Goal: Task Accomplishment & Management: Manage account settings

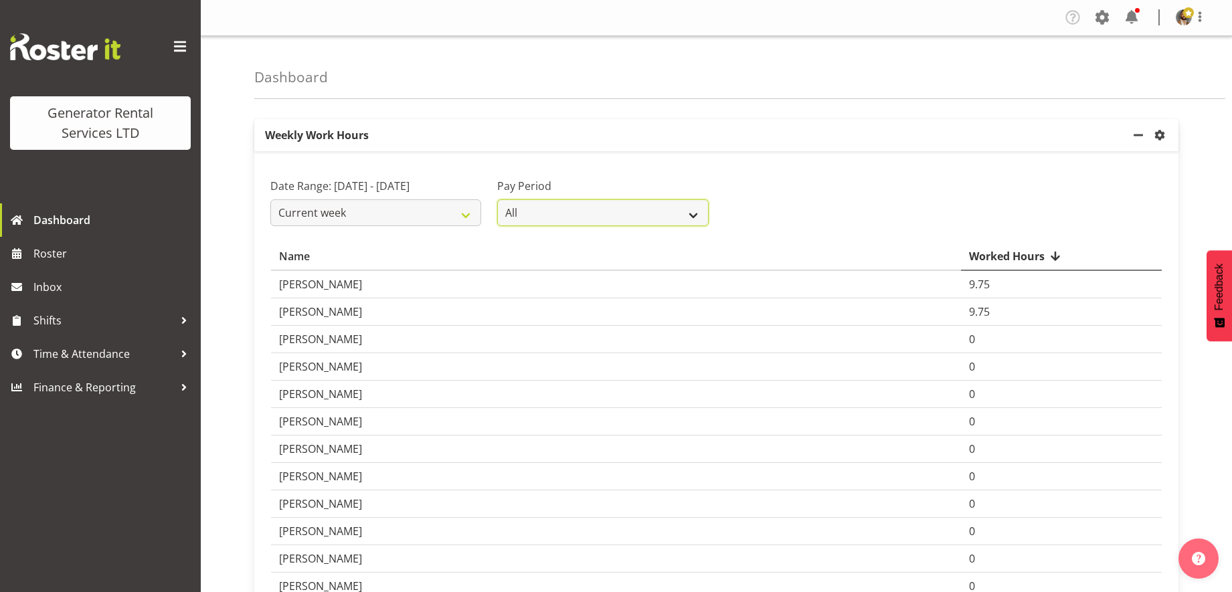
click at [676, 207] on select "All GRS LTD GRS VEHICLES" at bounding box center [602, 212] width 211 height 27
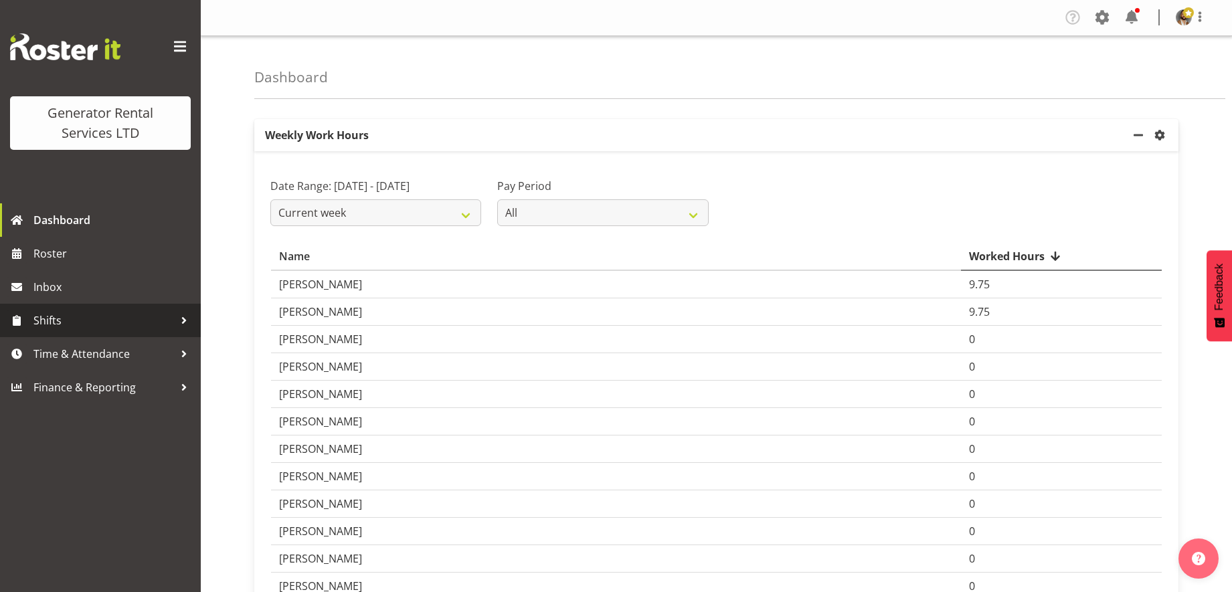
click at [177, 320] on div at bounding box center [184, 320] width 20 height 20
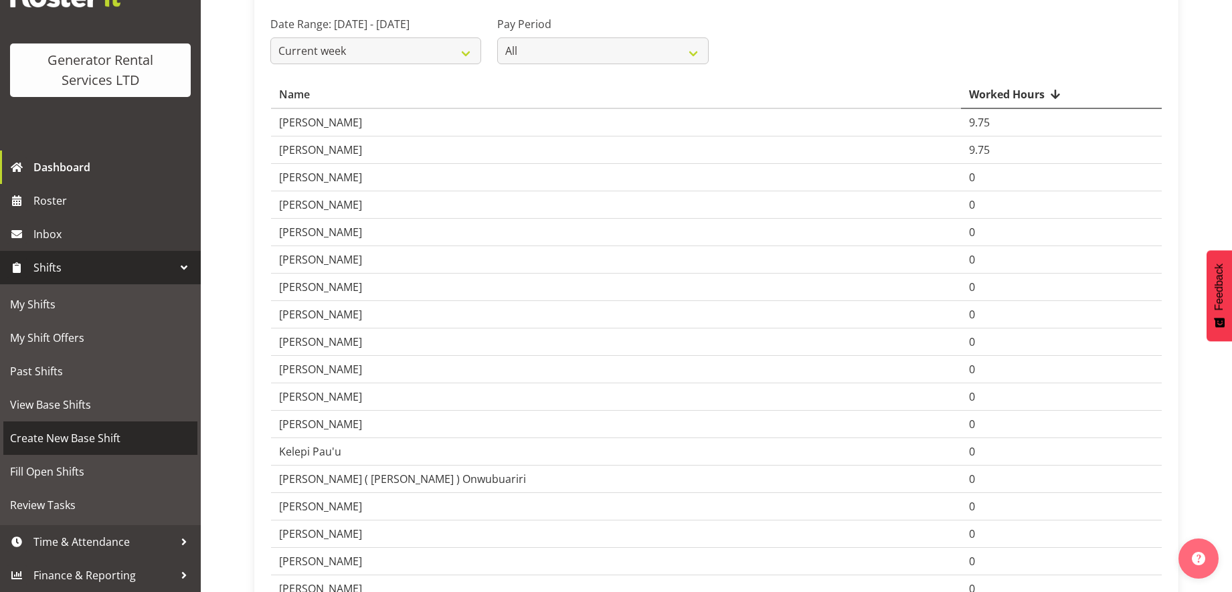
scroll to position [167, 0]
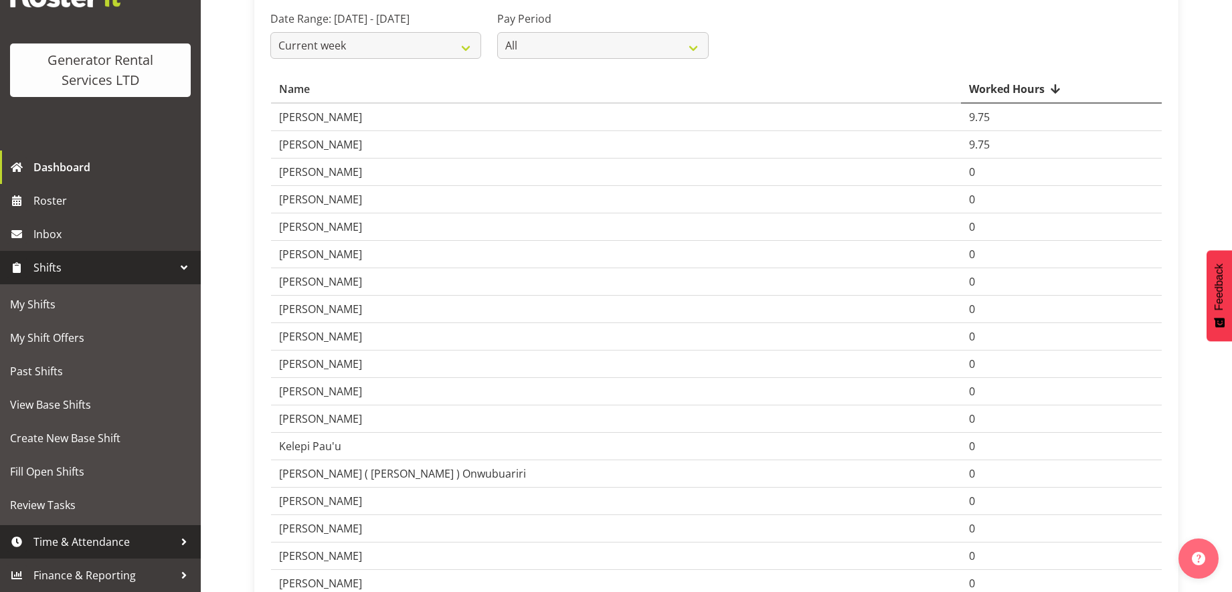
click at [160, 536] on span "Time & Attendance" at bounding box center [103, 542] width 140 height 20
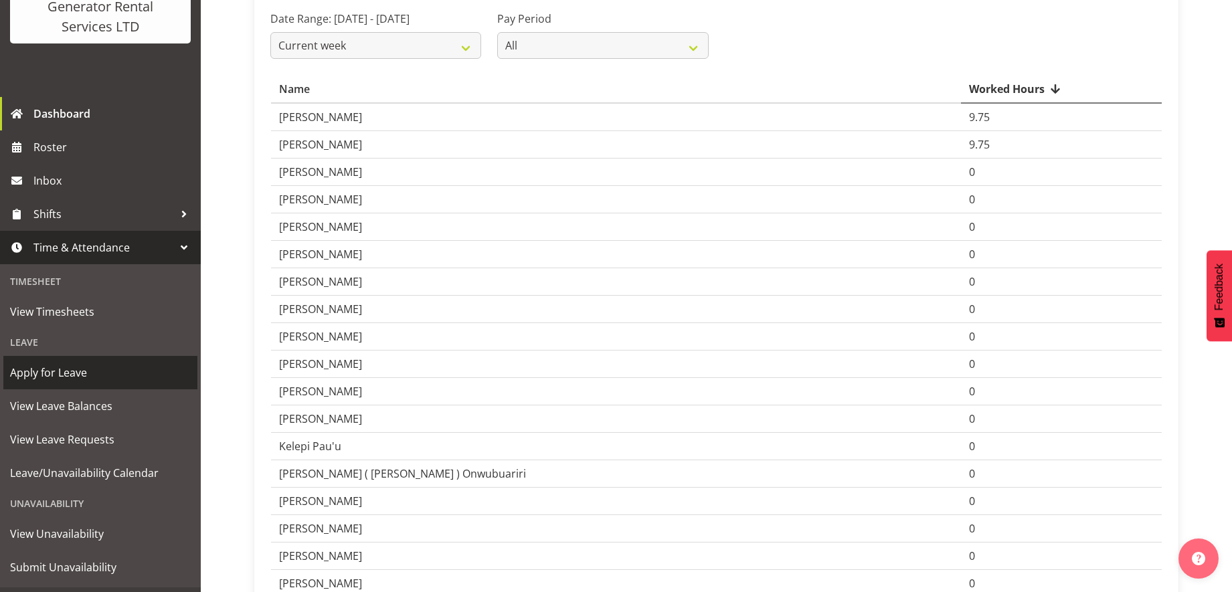
scroll to position [135, 0]
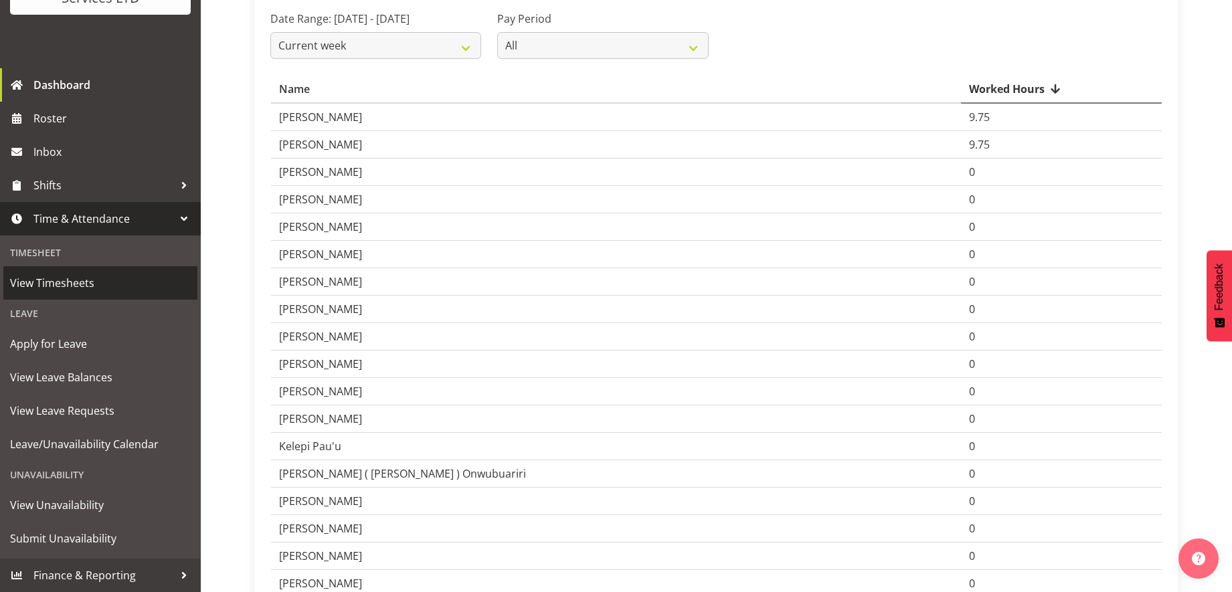
click at [96, 282] on span "View Timesheets" at bounding box center [100, 283] width 181 height 20
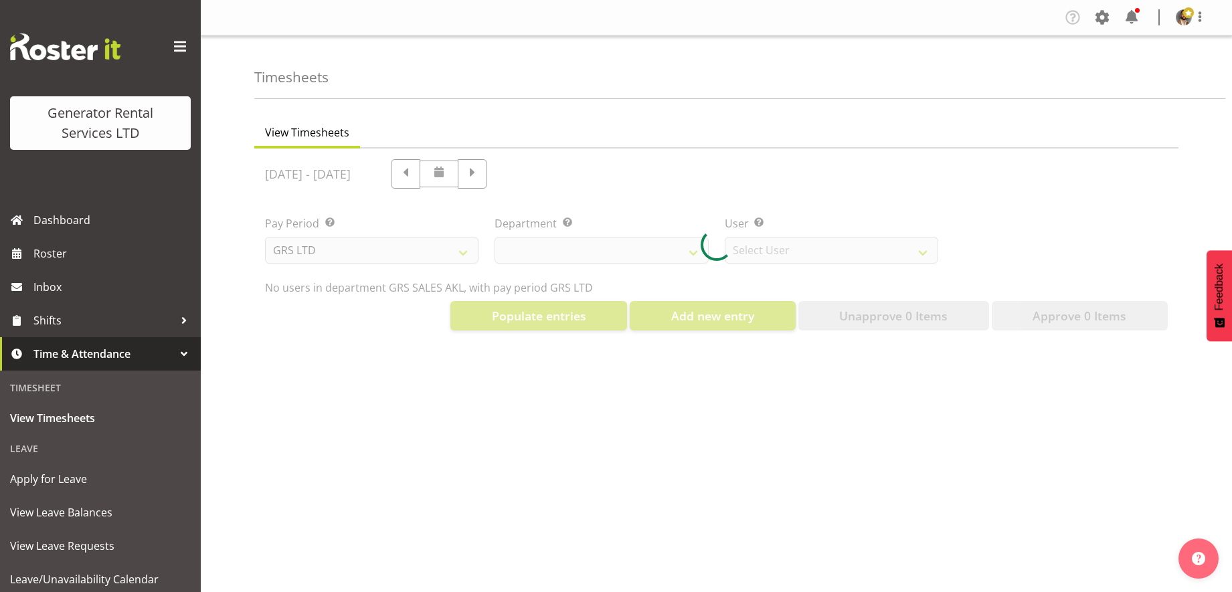
select select "141"
select select "5546"
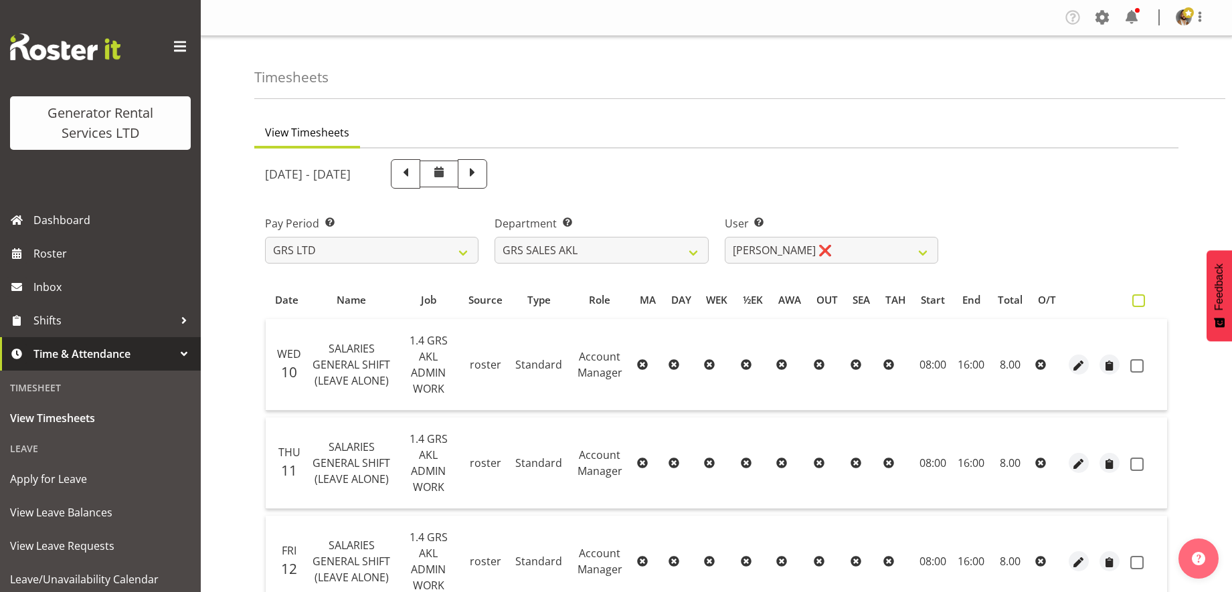
click at [1137, 304] on span at bounding box center [1138, 300] width 13 height 13
click at [1137, 304] on input "checkbox" at bounding box center [1136, 300] width 9 height 9
checkbox input "true"
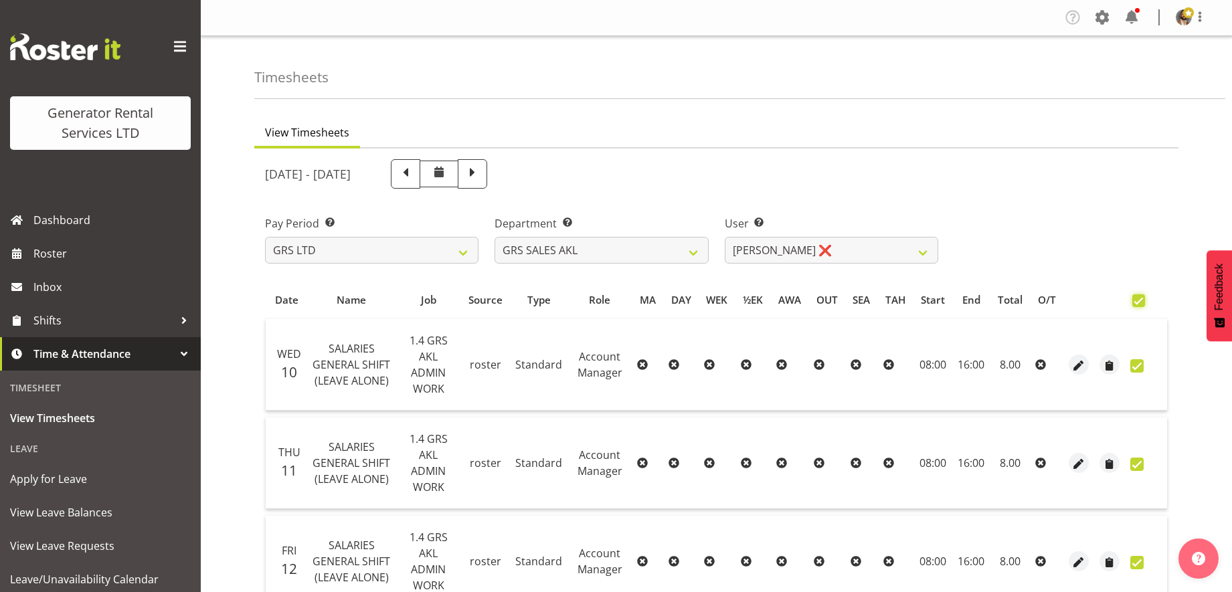
checkbox input "true"
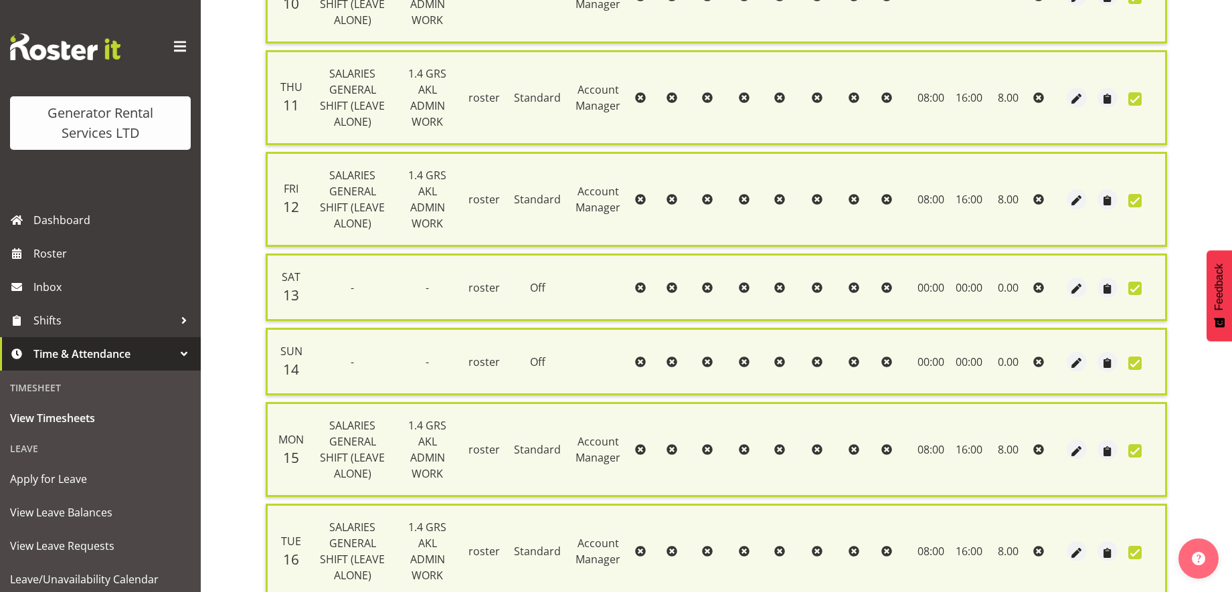
scroll to position [486, 0]
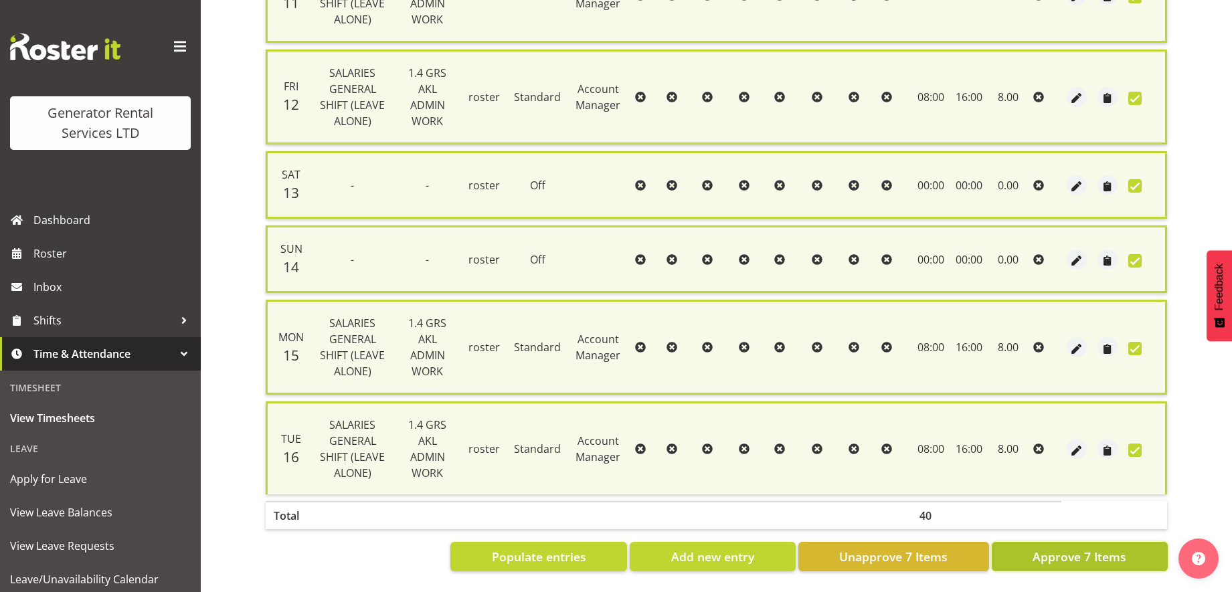
click at [1019, 545] on button "Approve 7 Items" at bounding box center [1079, 556] width 176 height 29
checkbox input "false"
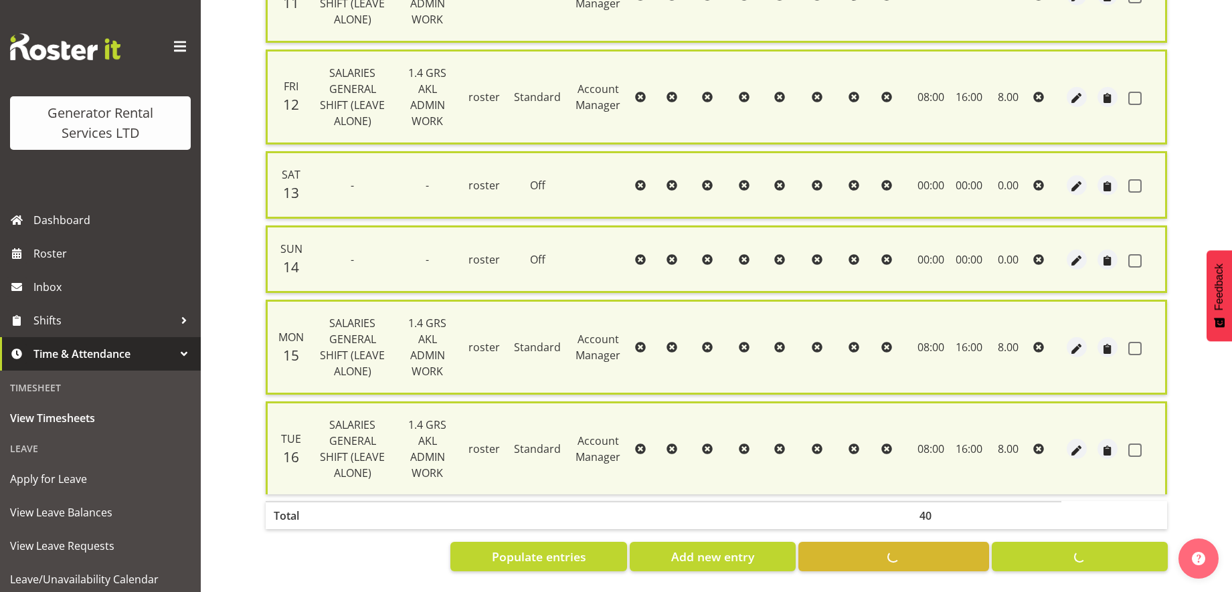
checkbox input "false"
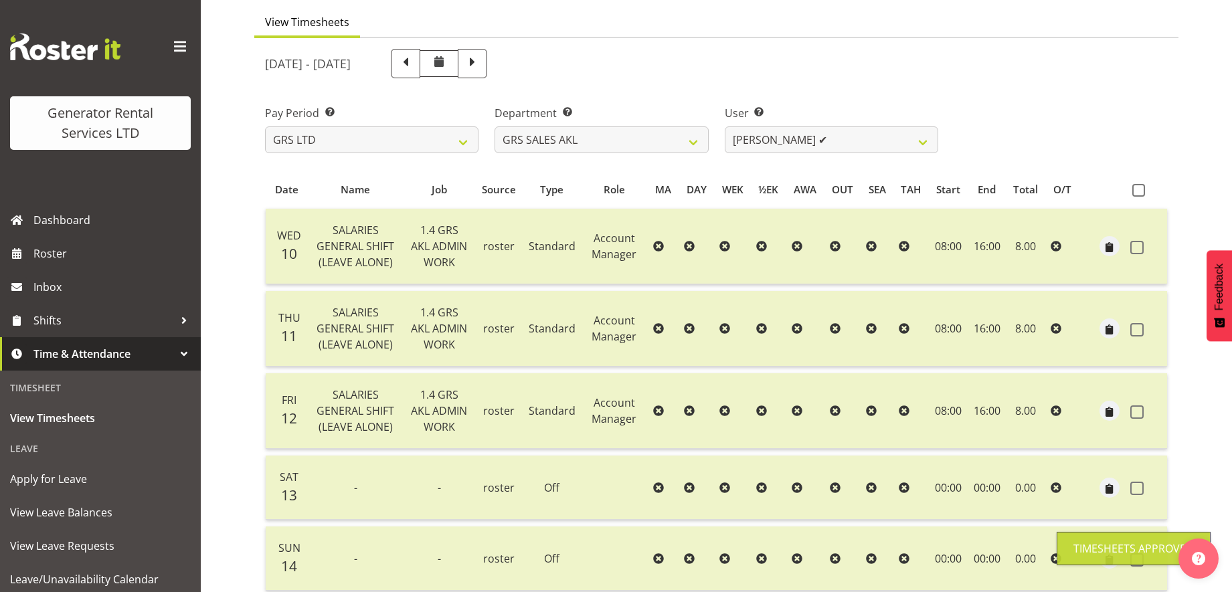
scroll to position [0, 0]
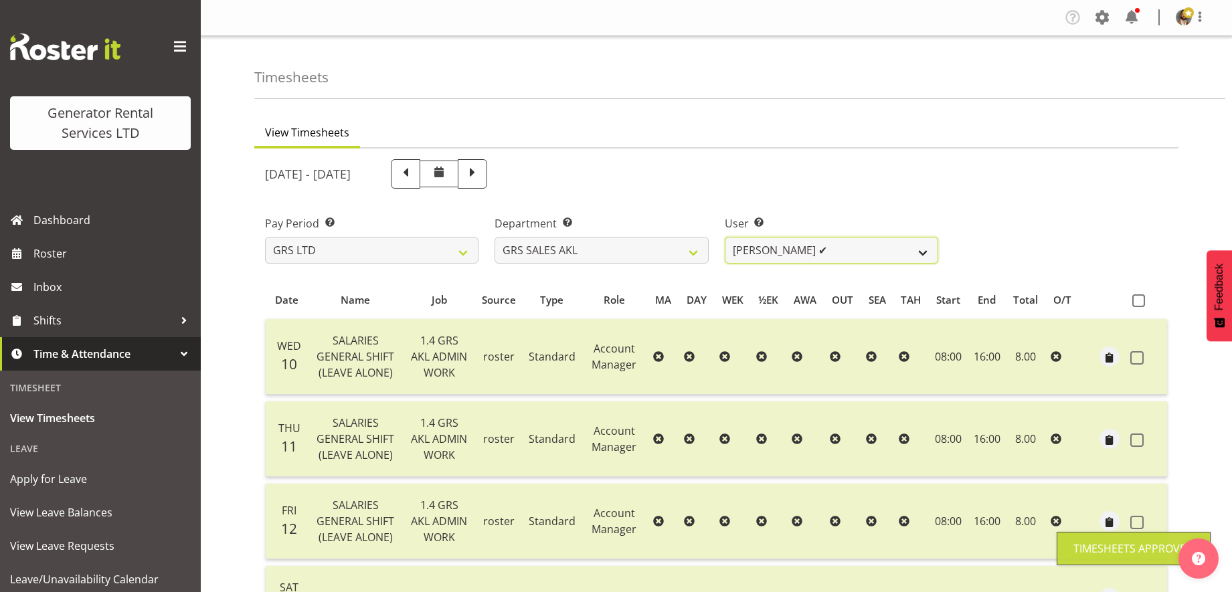
click at [911, 249] on select "[PERSON_NAME] ✔ [PERSON_NAME] ❌ [PERSON_NAME] ❌ [PERSON_NAME] ❌ [PERSON_NAME] ❌" at bounding box center [830, 250] width 213 height 27
select select "10429"
click at [724, 237] on select "[PERSON_NAME] ✔ [PERSON_NAME] ❌ [PERSON_NAME] ❌ [PERSON_NAME] ❌ [PERSON_NAME] ❌" at bounding box center [830, 250] width 213 height 27
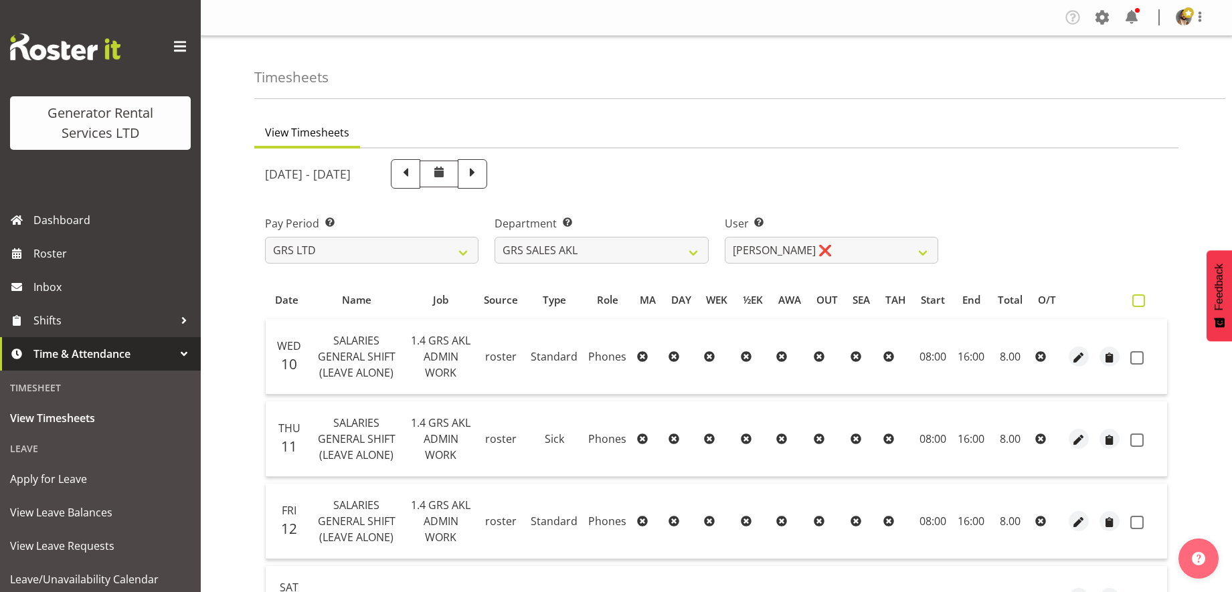
click at [1141, 302] on span at bounding box center [1138, 300] width 13 height 13
click at [1141, 302] on input "checkbox" at bounding box center [1136, 300] width 9 height 9
checkbox input "true"
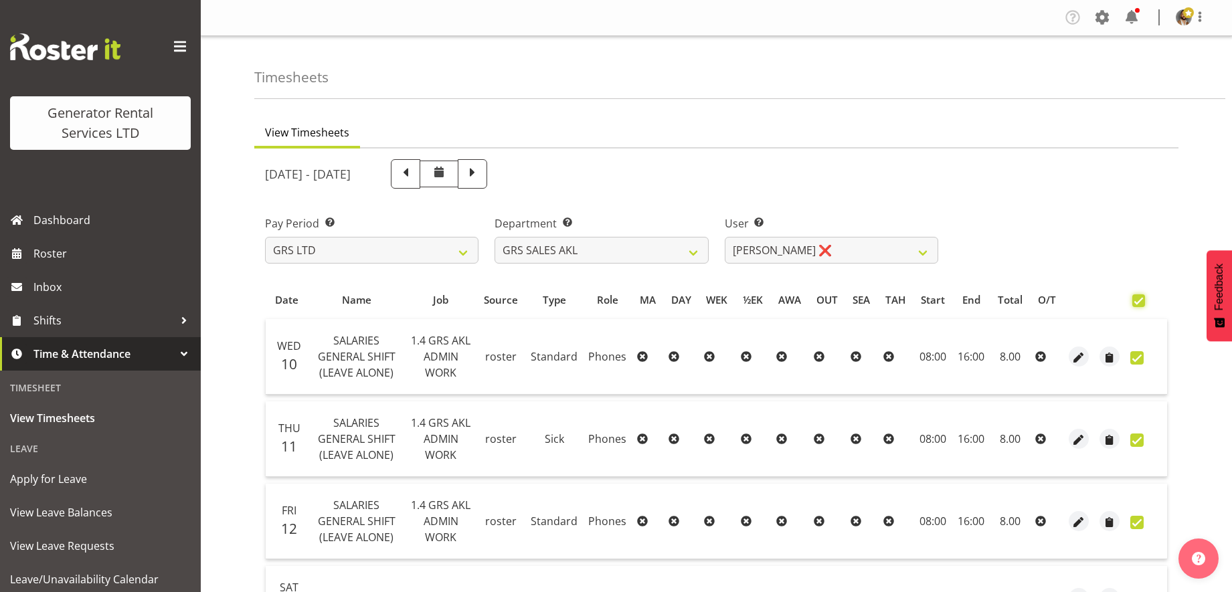
checkbox input "true"
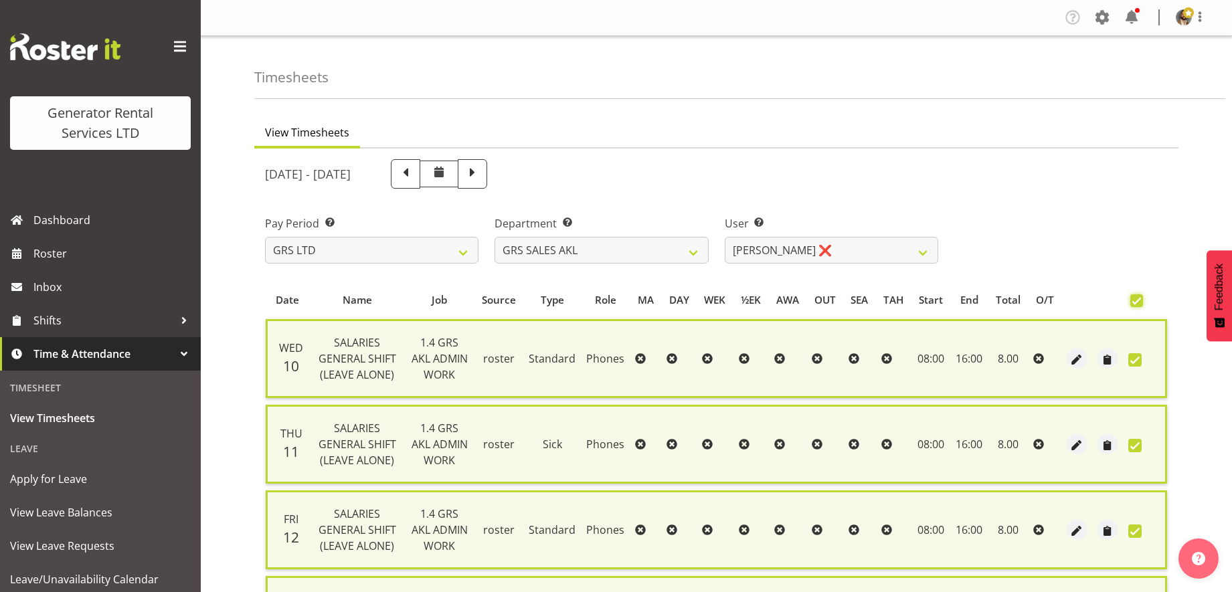
scroll to position [405, 0]
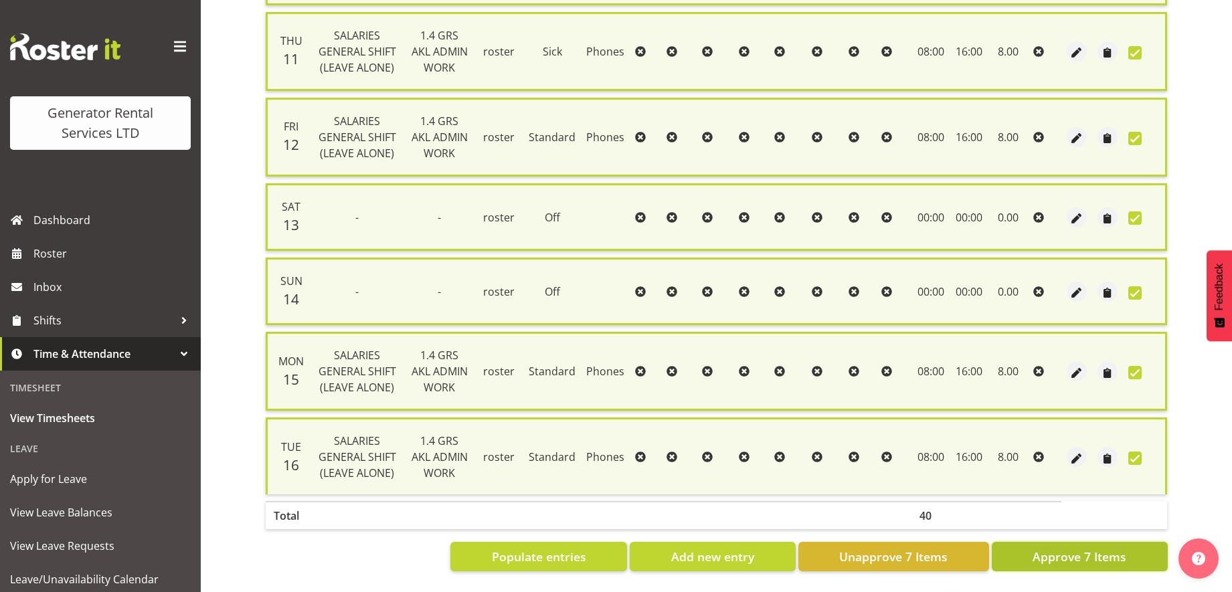
click at [1055, 548] on span "Approve 7 Items" at bounding box center [1079, 556] width 94 height 17
checkbox input "false"
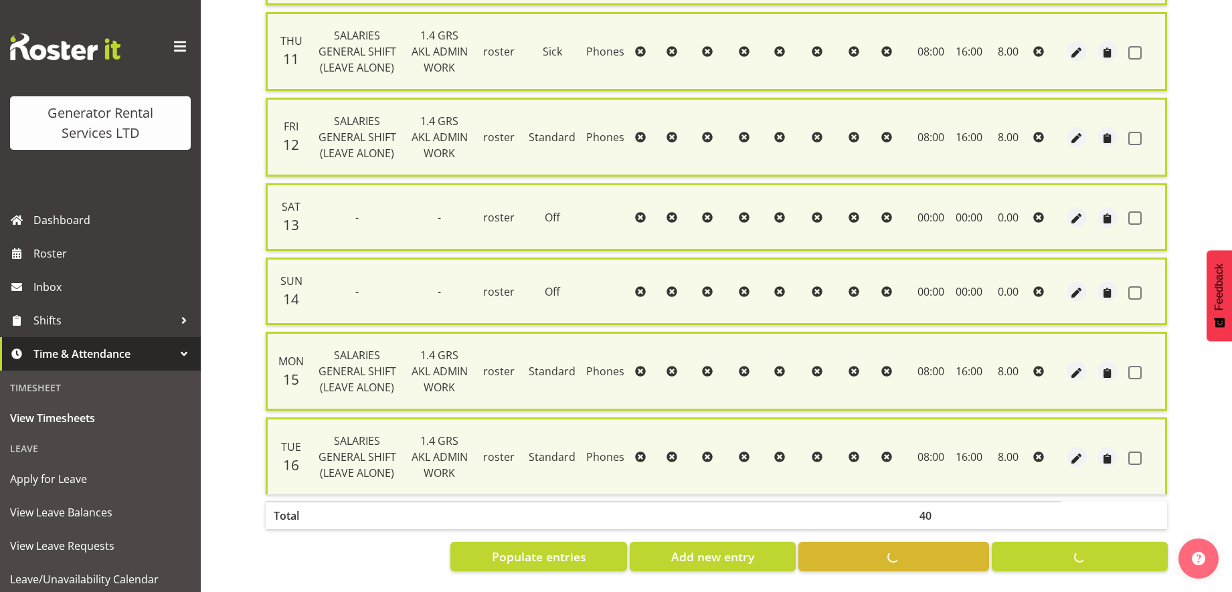
checkbox input "false"
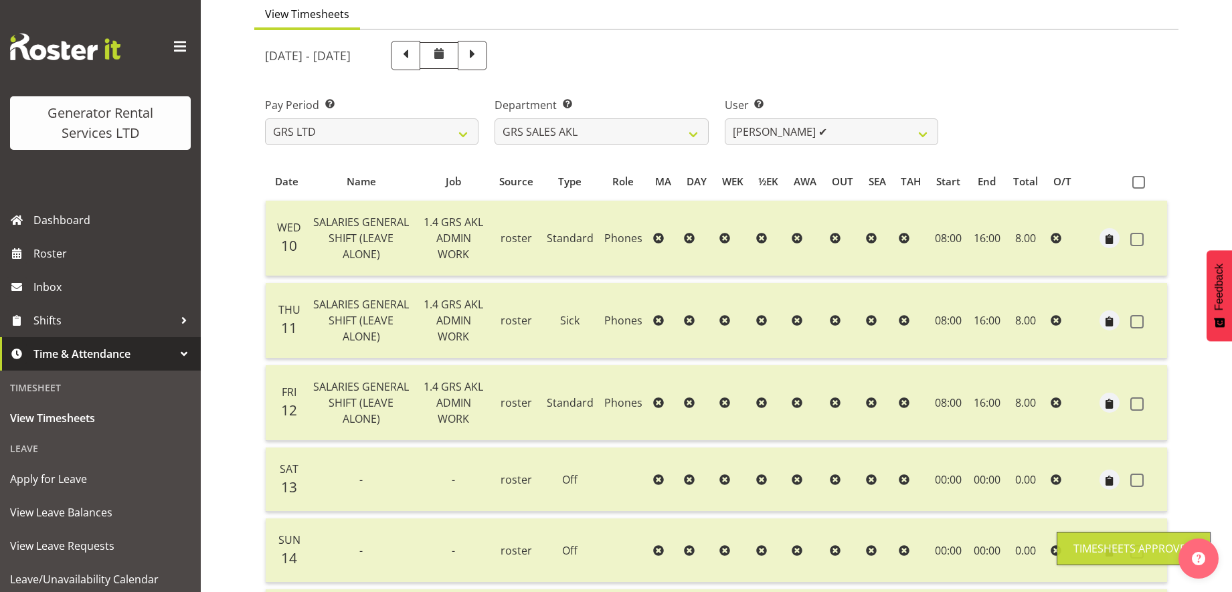
scroll to position [0, 0]
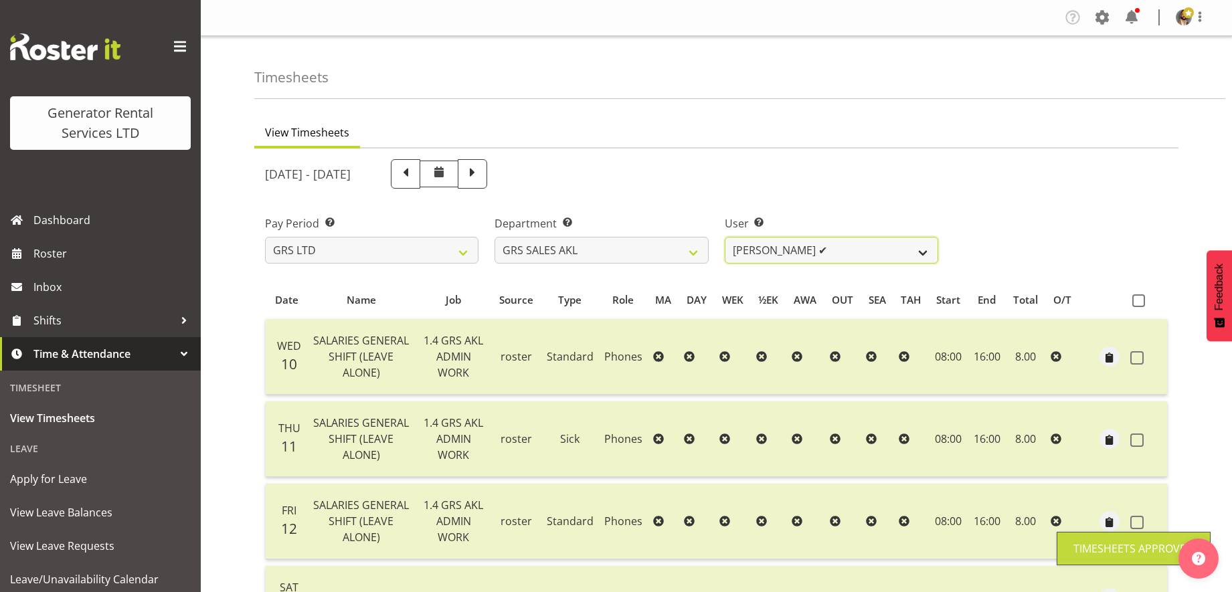
click at [888, 260] on select "[PERSON_NAME] ✔ [PERSON_NAME] ✔ [PERSON_NAME] ❌ [PERSON_NAME] ❌ [PERSON_NAME] ❌" at bounding box center [830, 250] width 213 height 27
select select "182"
click at [724, 237] on select "[PERSON_NAME] ✔ [PERSON_NAME] ✔ [PERSON_NAME] ❌ [PERSON_NAME] ❌ [PERSON_NAME] ❌" at bounding box center [830, 250] width 213 height 27
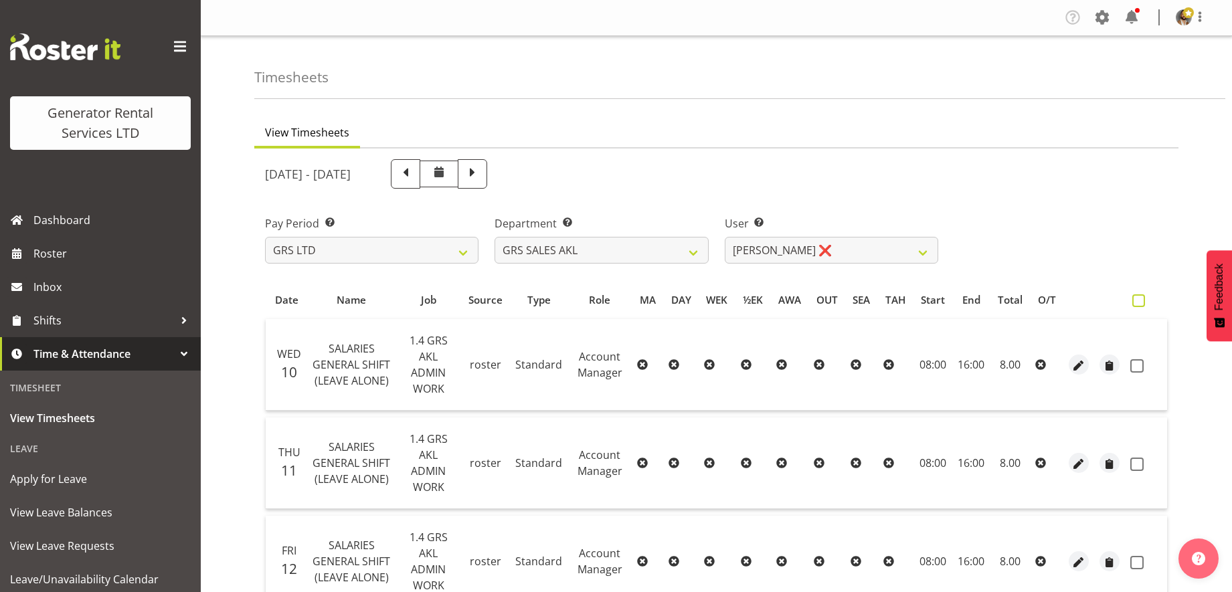
click at [1142, 302] on span at bounding box center [1138, 300] width 13 height 13
click at [1141, 302] on input "checkbox" at bounding box center [1136, 300] width 9 height 9
checkbox input "true"
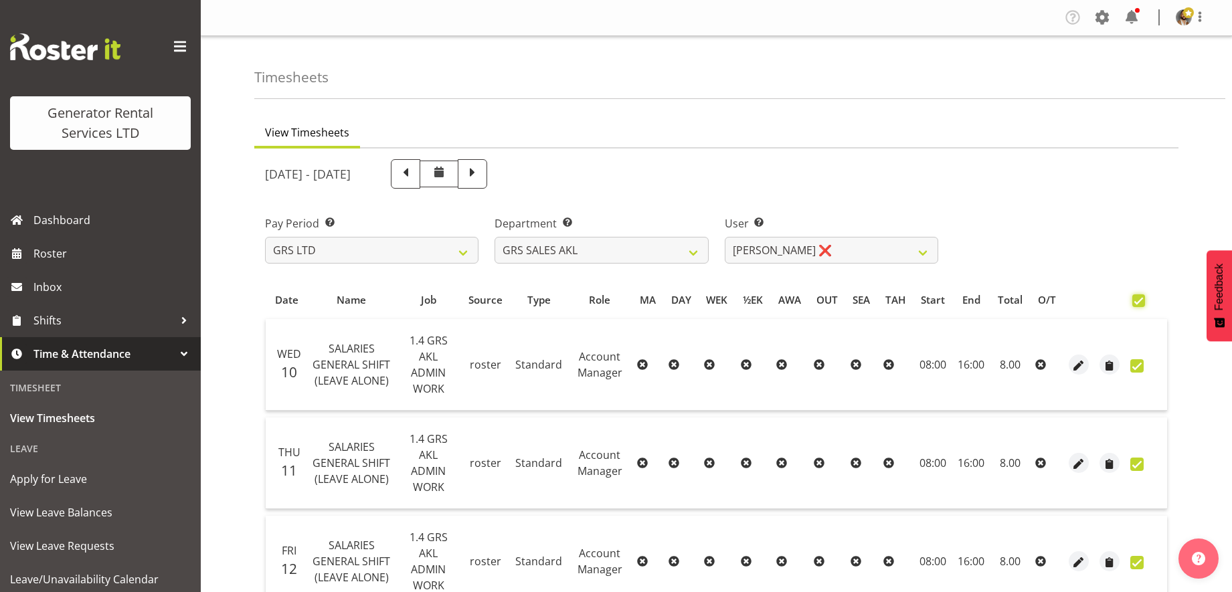
checkbox input "true"
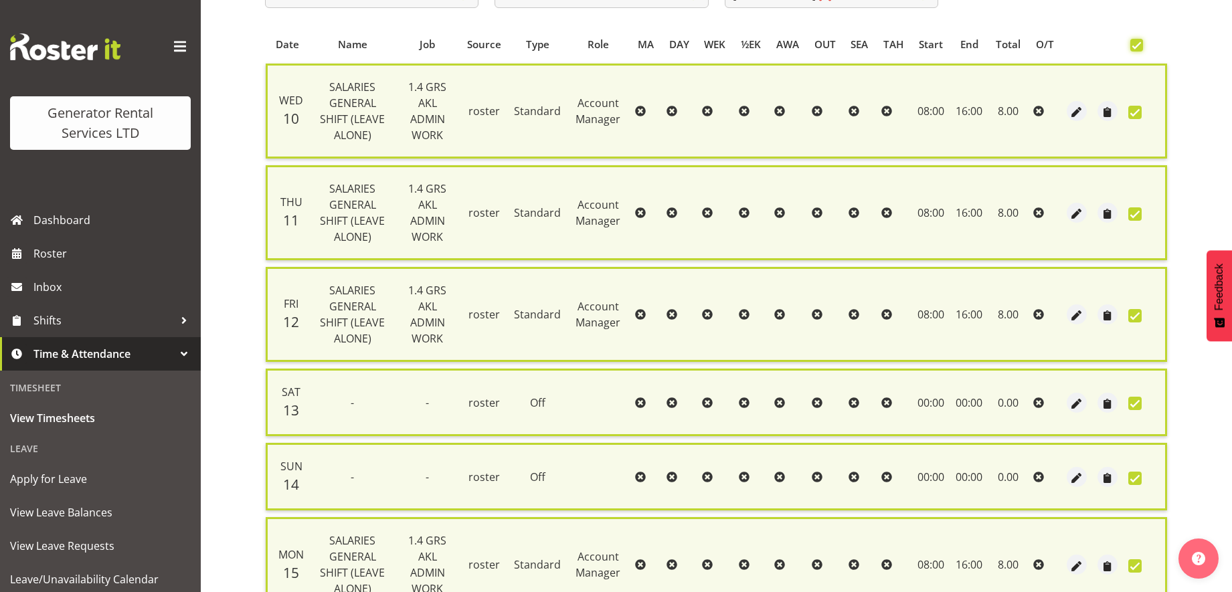
scroll to position [486, 0]
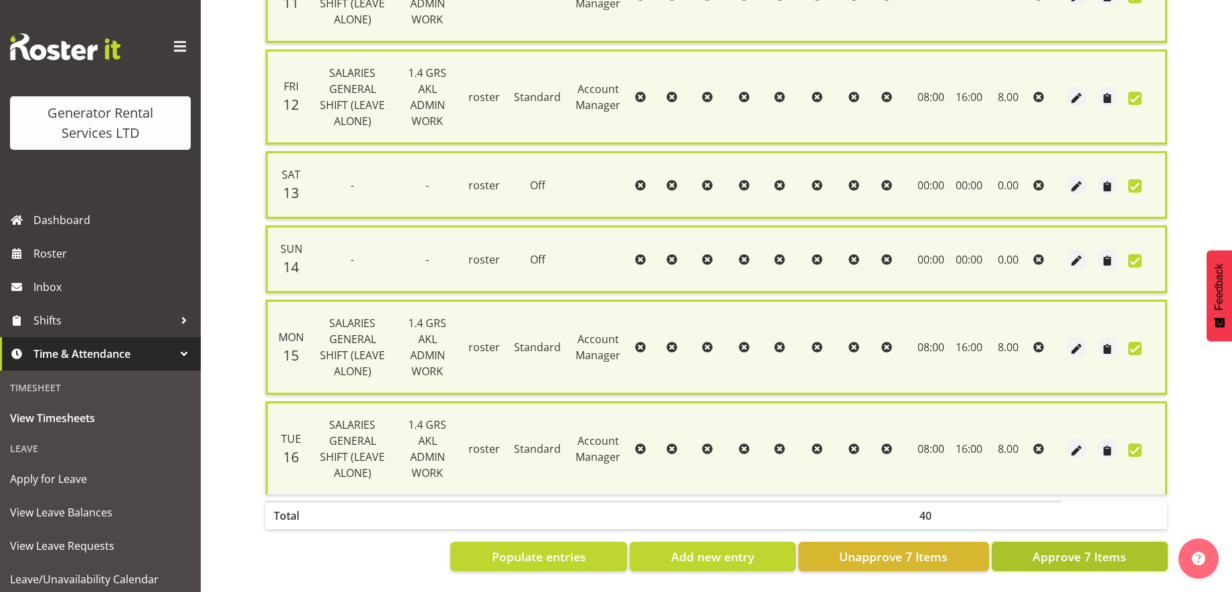
click at [1098, 548] on span "Approve 7 Items" at bounding box center [1079, 556] width 94 height 17
checkbox input "false"
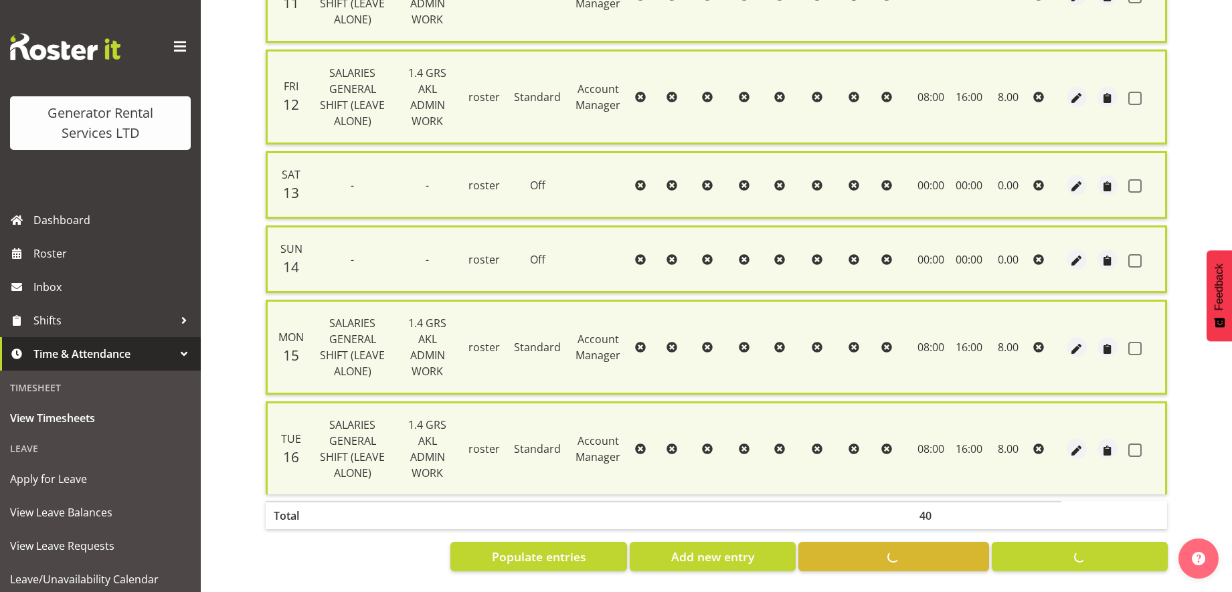
checkbox input "false"
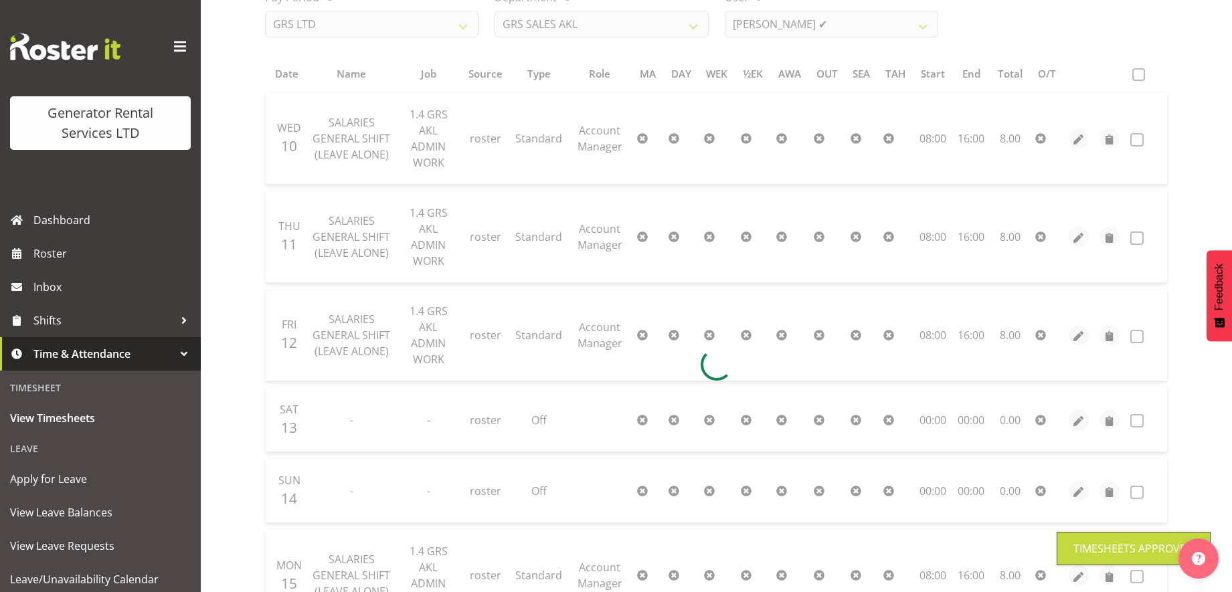
scroll to position [0, 0]
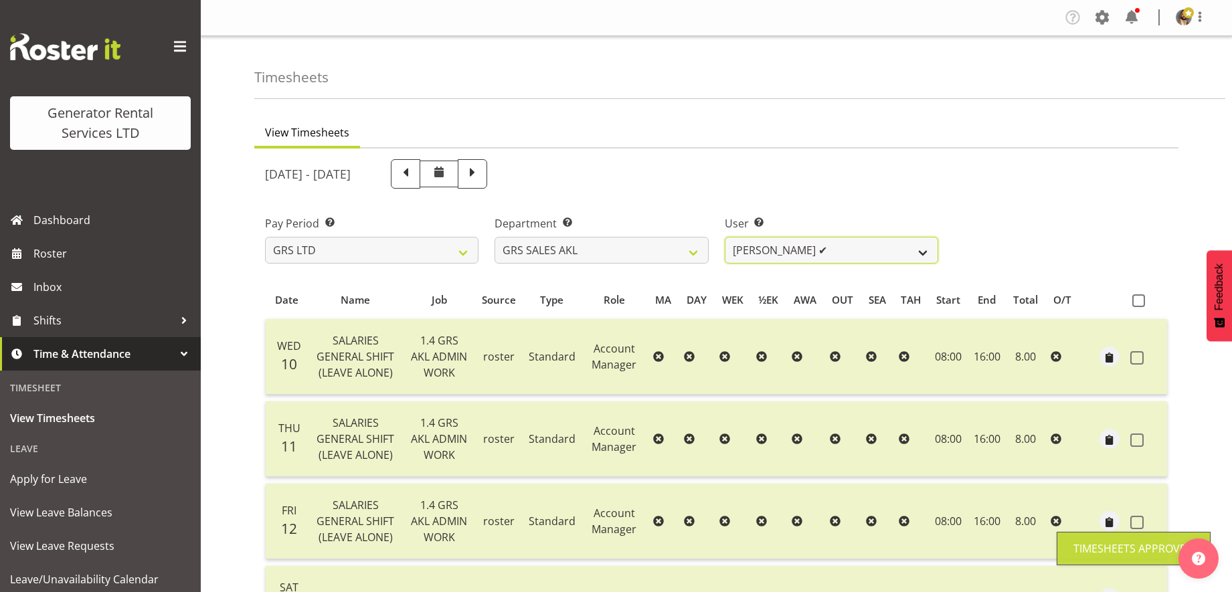
click at [913, 252] on select "[PERSON_NAME] ✔ [PERSON_NAME] ✔ [PERSON_NAME] ✔ [PERSON_NAME] ❌ [PERSON_NAME] ❌" at bounding box center [830, 250] width 213 height 27
select select "3623"
click at [724, 237] on select "[PERSON_NAME] ✔ [PERSON_NAME] ✔ [PERSON_NAME] ✔ [PERSON_NAME] ❌ [PERSON_NAME] ❌" at bounding box center [830, 250] width 213 height 27
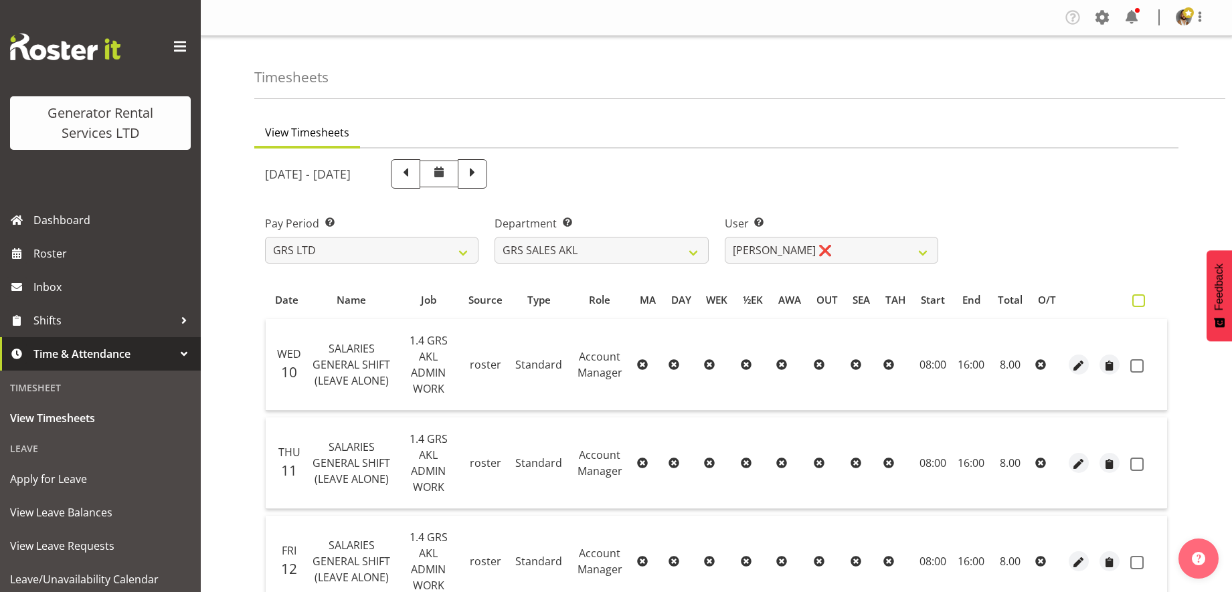
click at [1141, 303] on span at bounding box center [1138, 300] width 13 height 13
click at [1141, 303] on input "checkbox" at bounding box center [1136, 300] width 9 height 9
checkbox input "true"
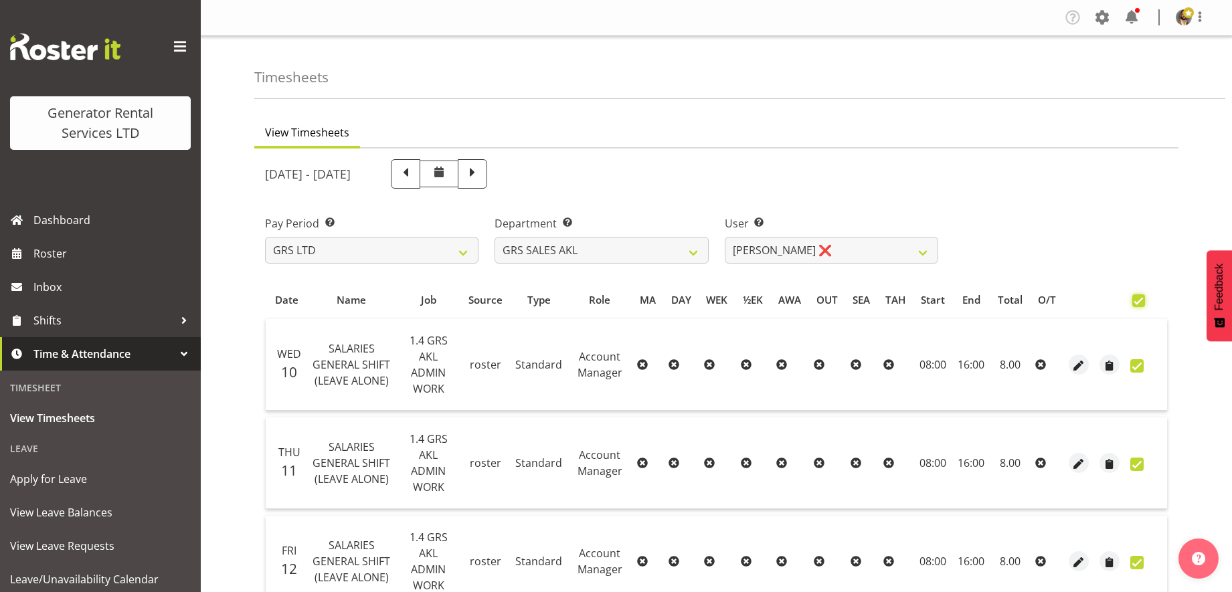
checkbox input "true"
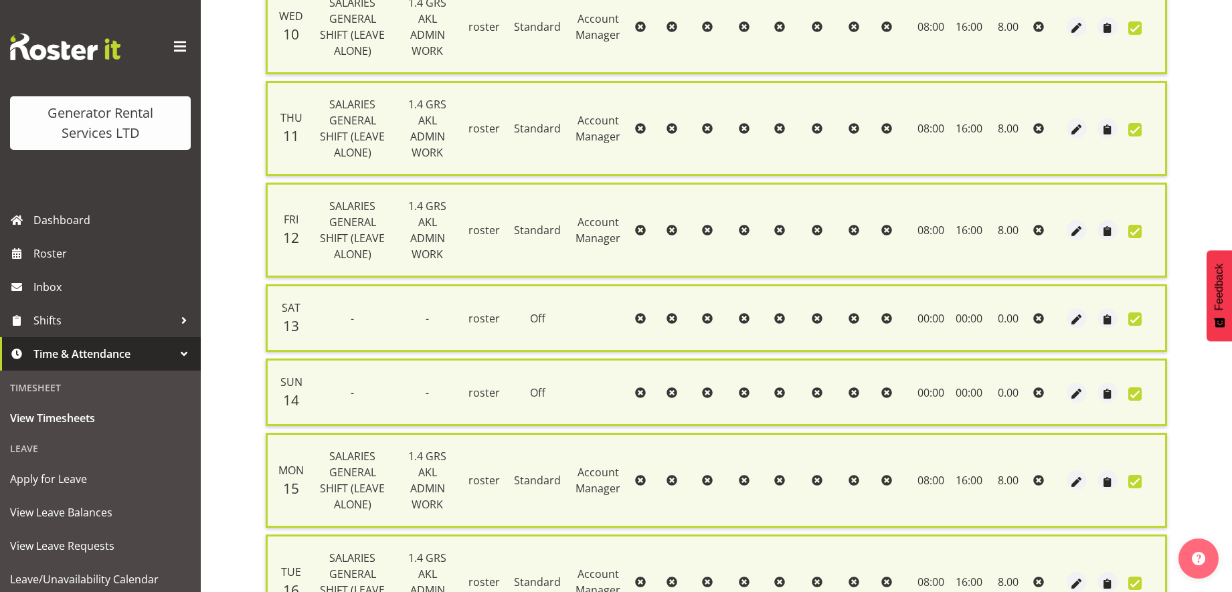
scroll to position [486, 0]
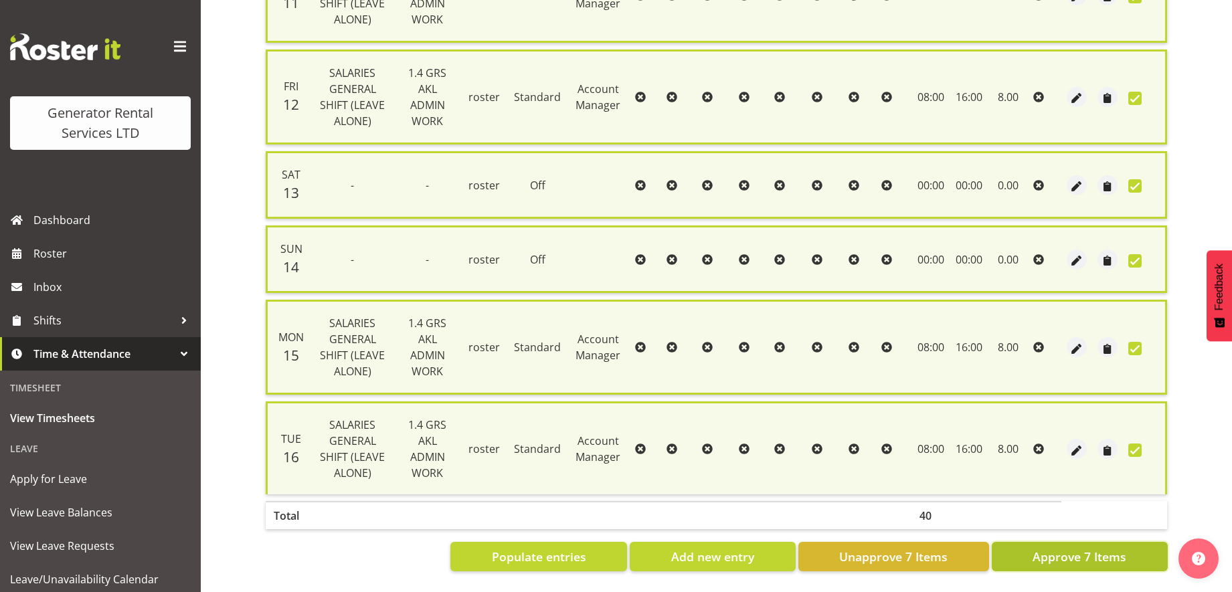
click at [1120, 548] on span "Approve 7 Items" at bounding box center [1079, 556] width 94 height 17
checkbox input "false"
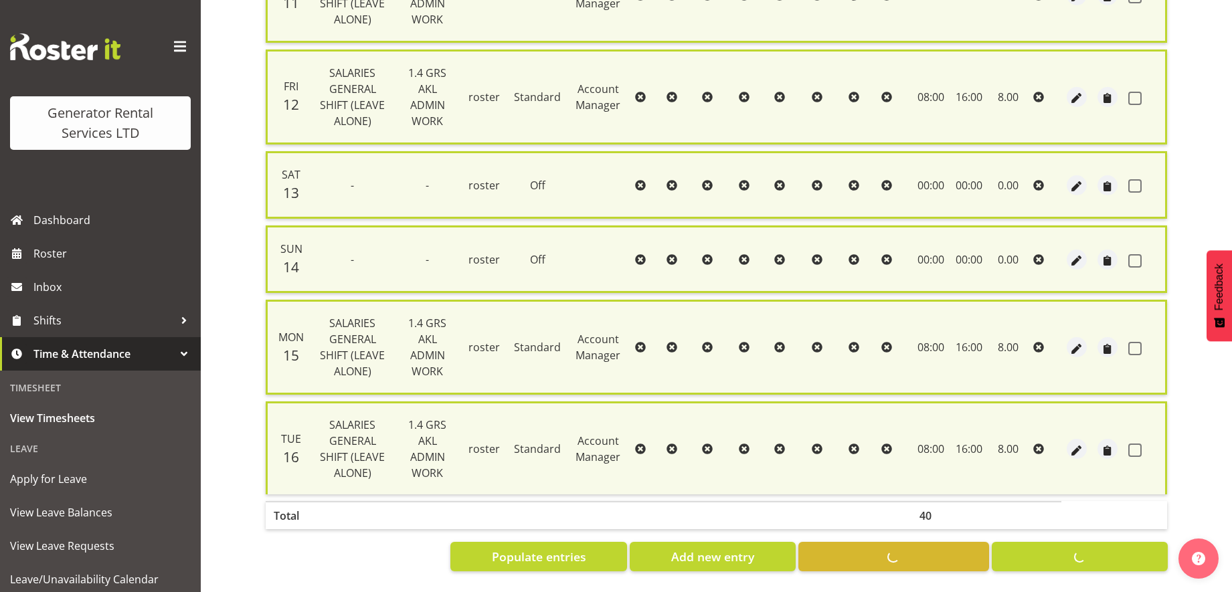
checkbox input "false"
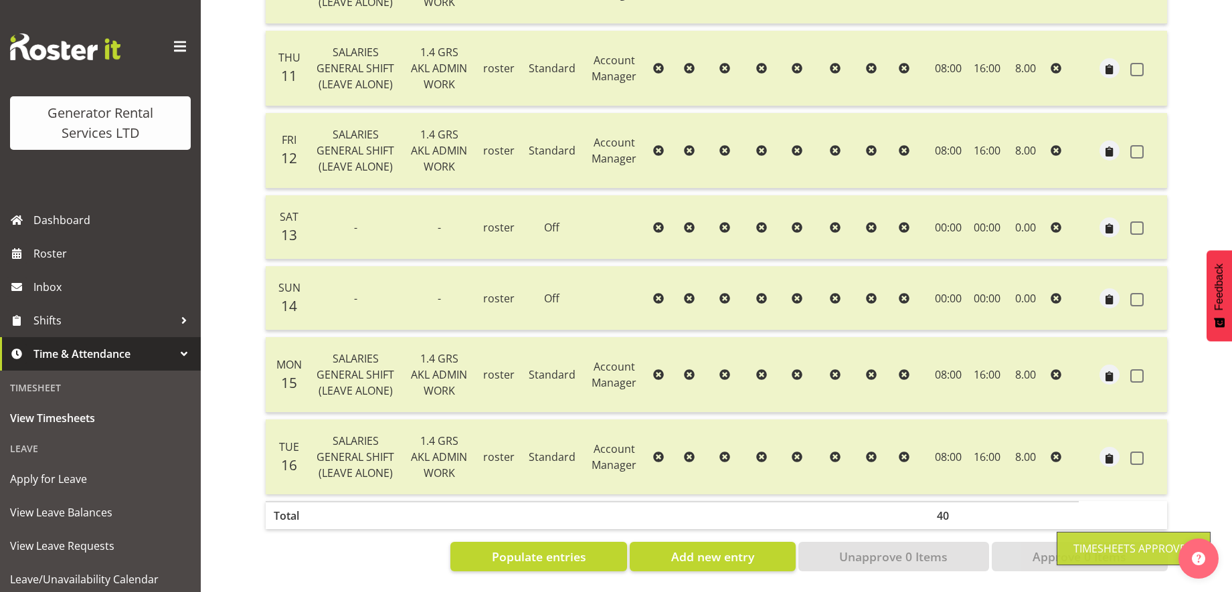
scroll to position [0, 0]
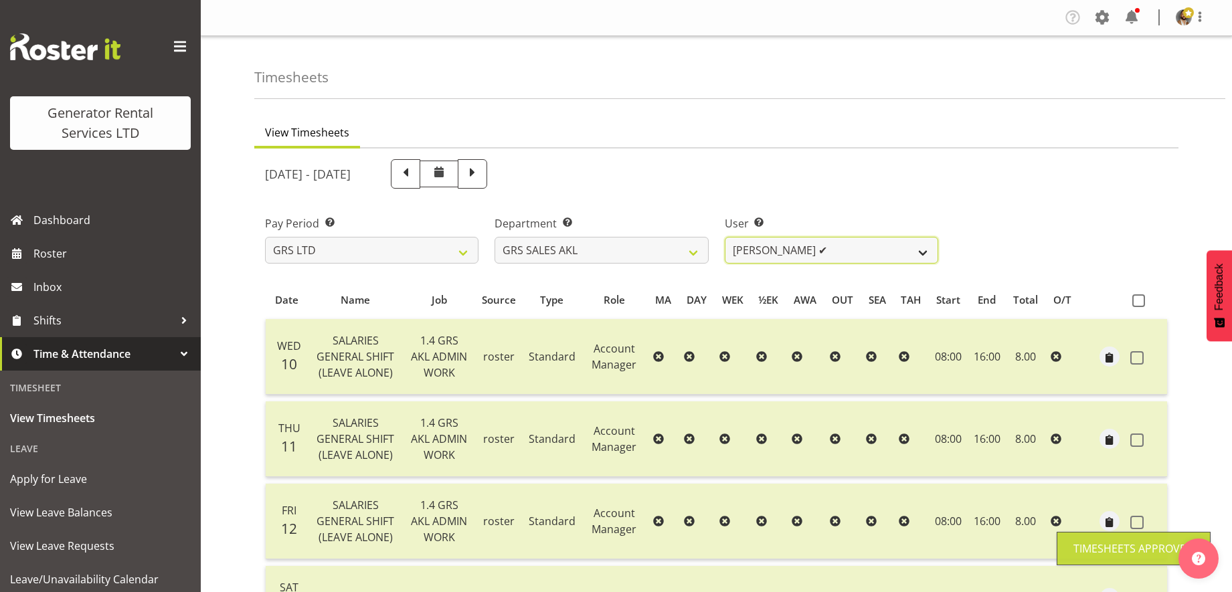
click at [928, 253] on select "[PERSON_NAME] ✔ [PERSON_NAME] ✔ [PERSON_NAME] ✔ [PERSON_NAME] ✔ [PERSON_NAME] ❌" at bounding box center [830, 250] width 213 height 27
select select "7208"
click at [724, 237] on select "[PERSON_NAME] ✔ [PERSON_NAME] ✔ [PERSON_NAME] ✔ [PERSON_NAME] ✔ [PERSON_NAME] ❌" at bounding box center [830, 250] width 213 height 27
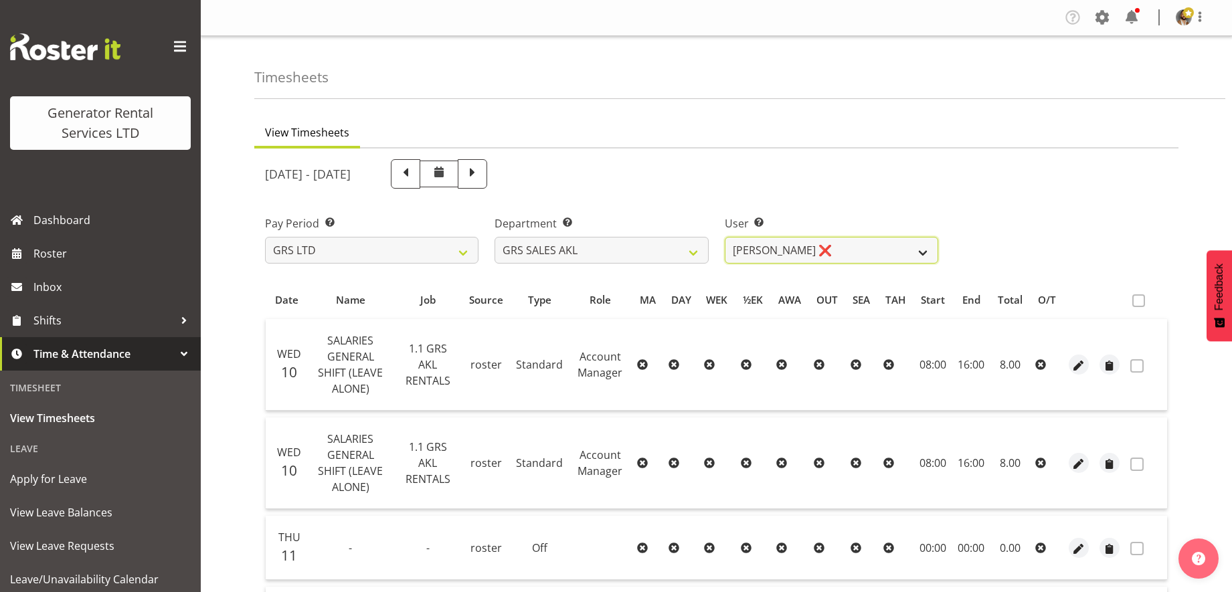
click at [929, 253] on select "[PERSON_NAME] ✔ [PERSON_NAME] ✔ [PERSON_NAME] ✔ [PERSON_NAME] ✔ [PERSON_NAME] ❌" at bounding box center [830, 250] width 213 height 27
click at [1027, 183] on div "[DATE] - [DATE]" at bounding box center [716, 173] width 918 height 45
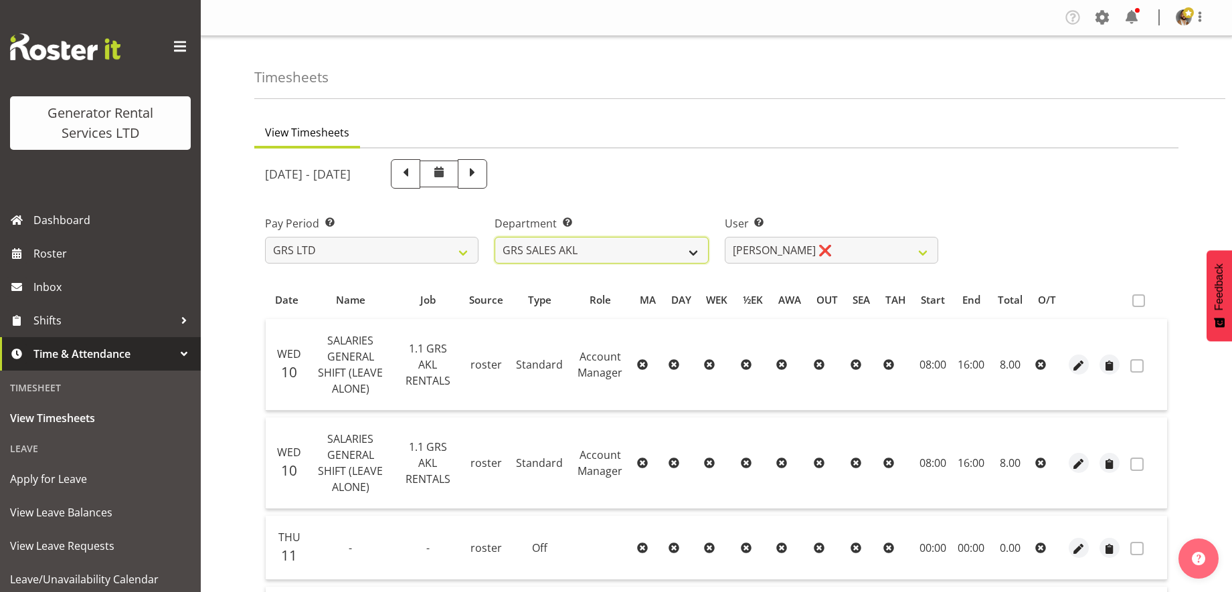
click at [679, 256] on select "GRS HIRE AKL GRS SALES AKL GRS SALES HST GRS SALES TGA" at bounding box center [600, 250] width 213 height 27
select select "164"
click at [494, 237] on select "GRS HIRE AKL GRS SALES AKL GRS SALES HST GRS SALES TGA" at bounding box center [600, 250] width 213 height 27
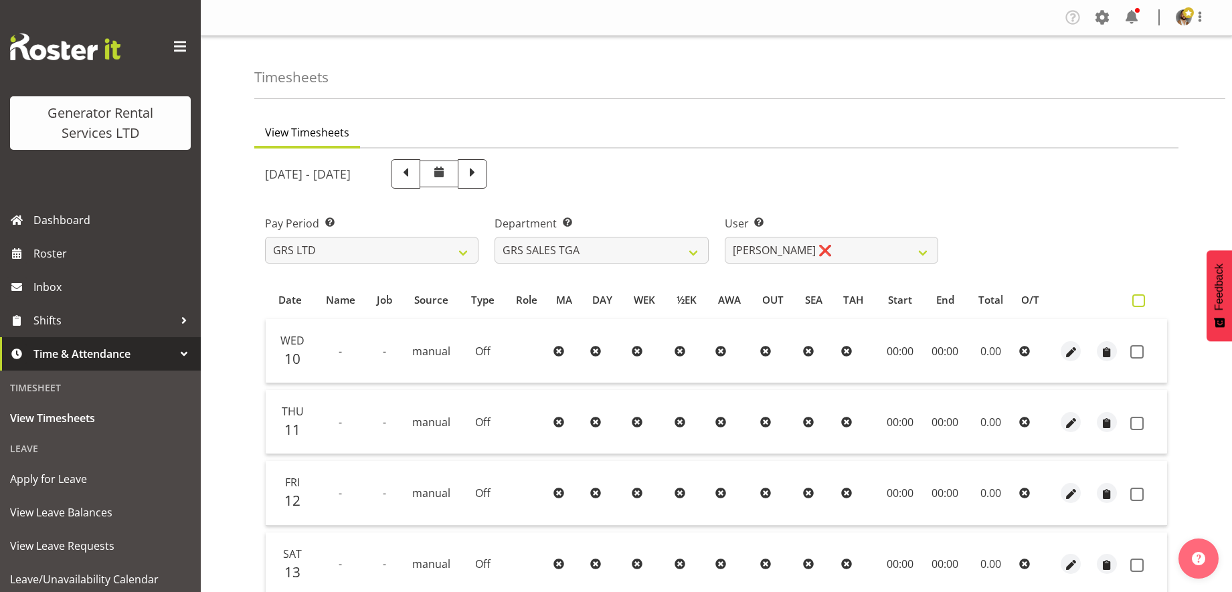
click at [1137, 300] on span at bounding box center [1138, 300] width 13 height 13
click at [1137, 300] on input "checkbox" at bounding box center [1136, 300] width 9 height 9
checkbox input "true"
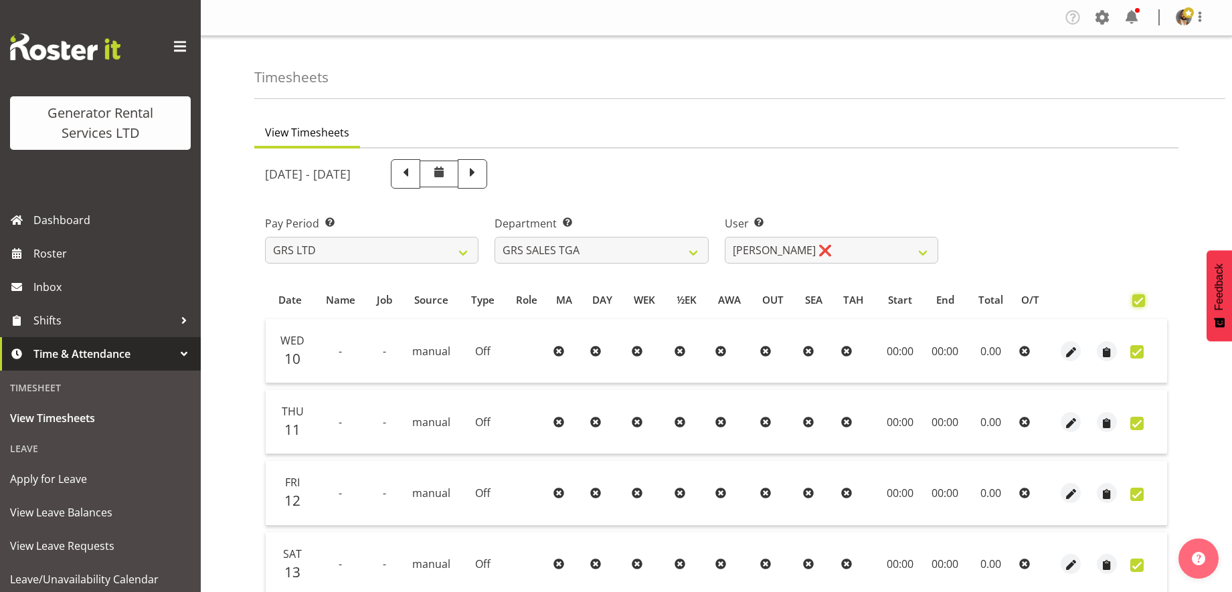
checkbox input "true"
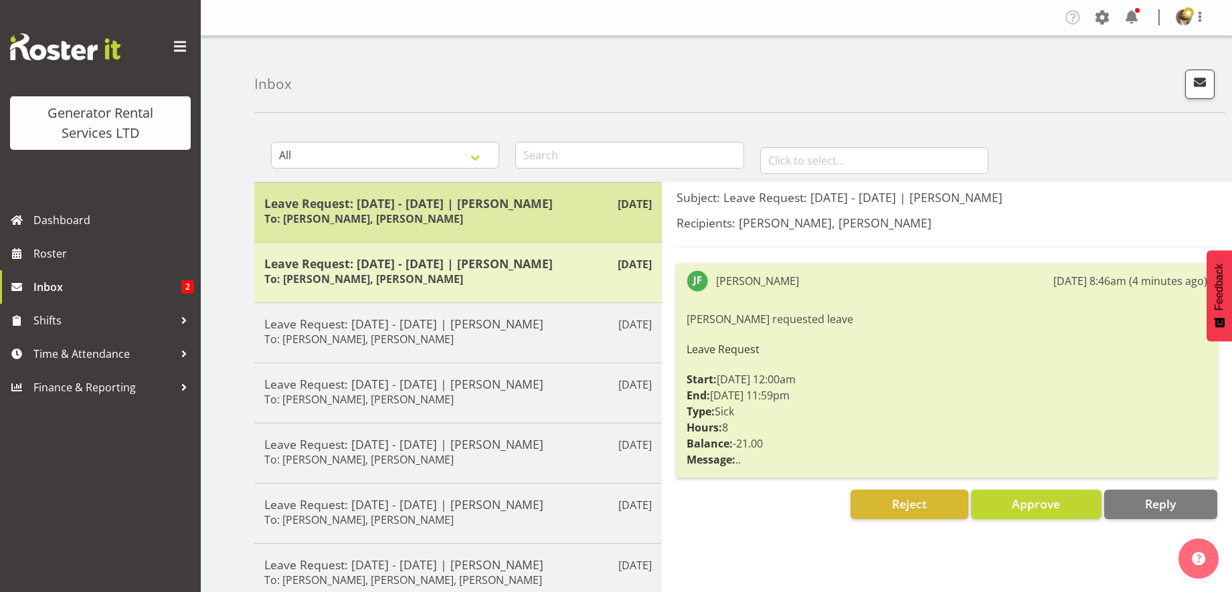
click at [503, 214] on div "Leave Request: 16/09/25 - 16/09/25 | Jack Ford To: Katherine Lothian, Sean John…" at bounding box center [457, 212] width 387 height 33
click at [413, 238] on div "Sep 17th Leave Request: 16/09/25 - 16/09/25 | Jack Ford To: Katherine Lothian, …" at bounding box center [457, 212] width 407 height 60
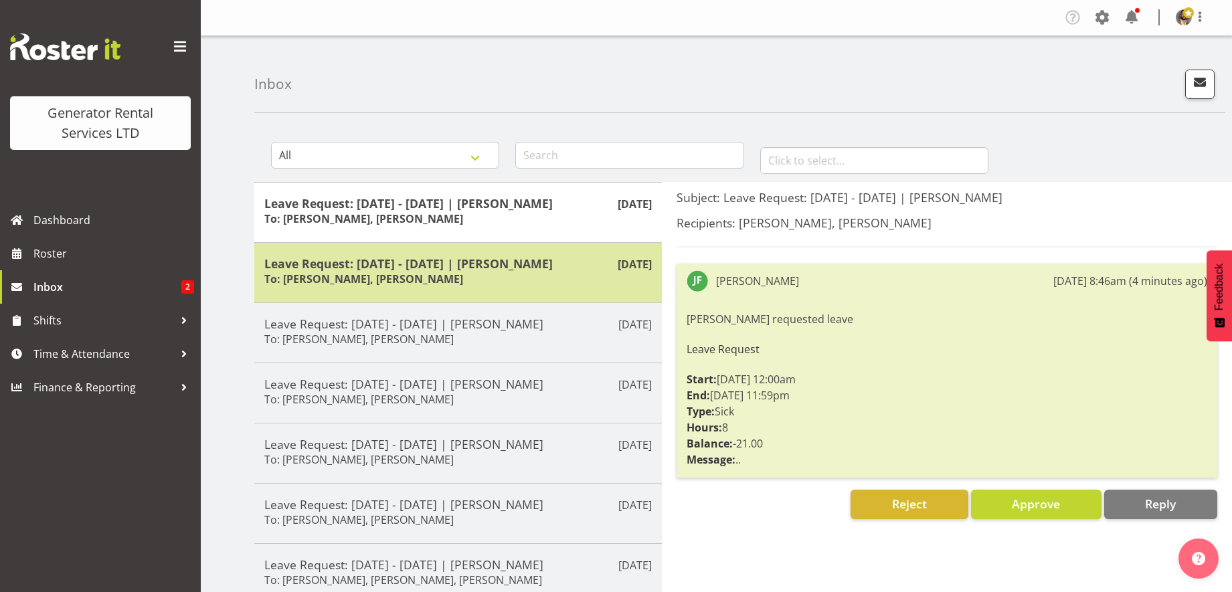
click at [395, 280] on h6 "To: Katherine Lothian, Sean Johnstone" at bounding box center [363, 278] width 199 height 13
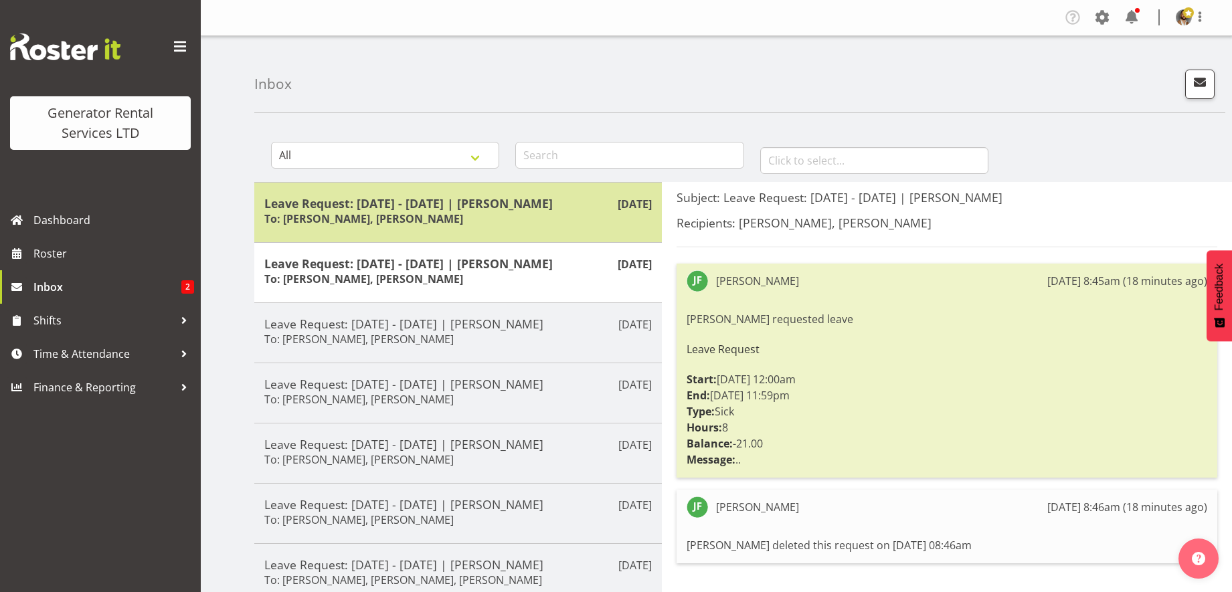
click at [467, 226] on div "Leave Request: 16/09/25 - 16/09/25 | Jack Ford To: Katherine Lothian, Sean John…" at bounding box center [457, 212] width 387 height 33
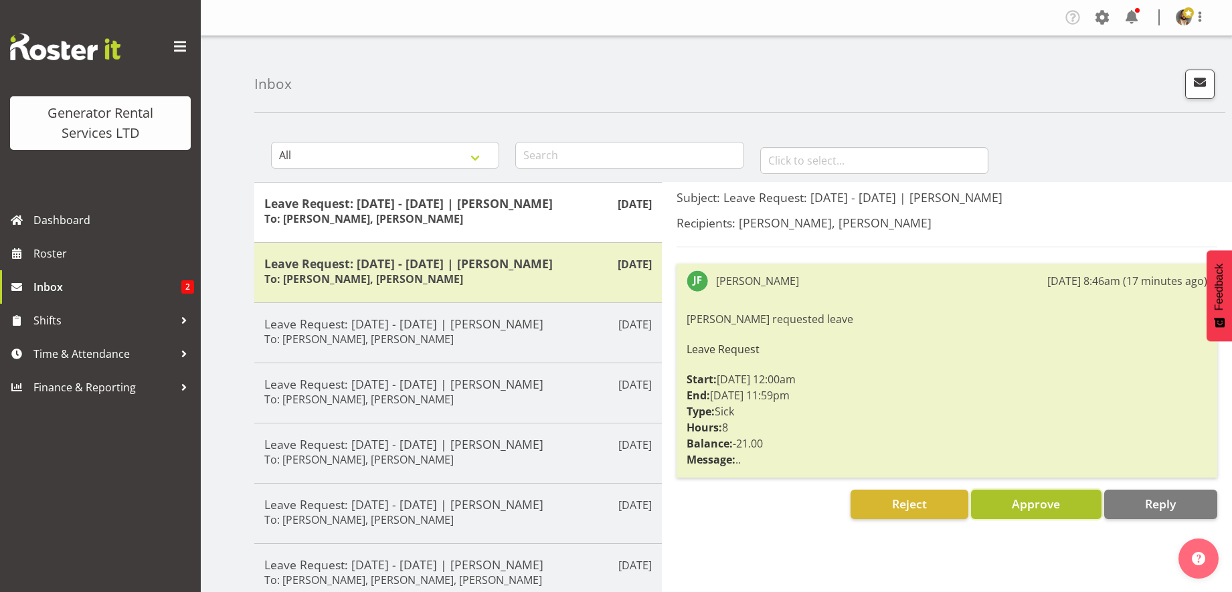
click at [985, 473] on span "Approve" at bounding box center [1035, 504] width 48 height 16
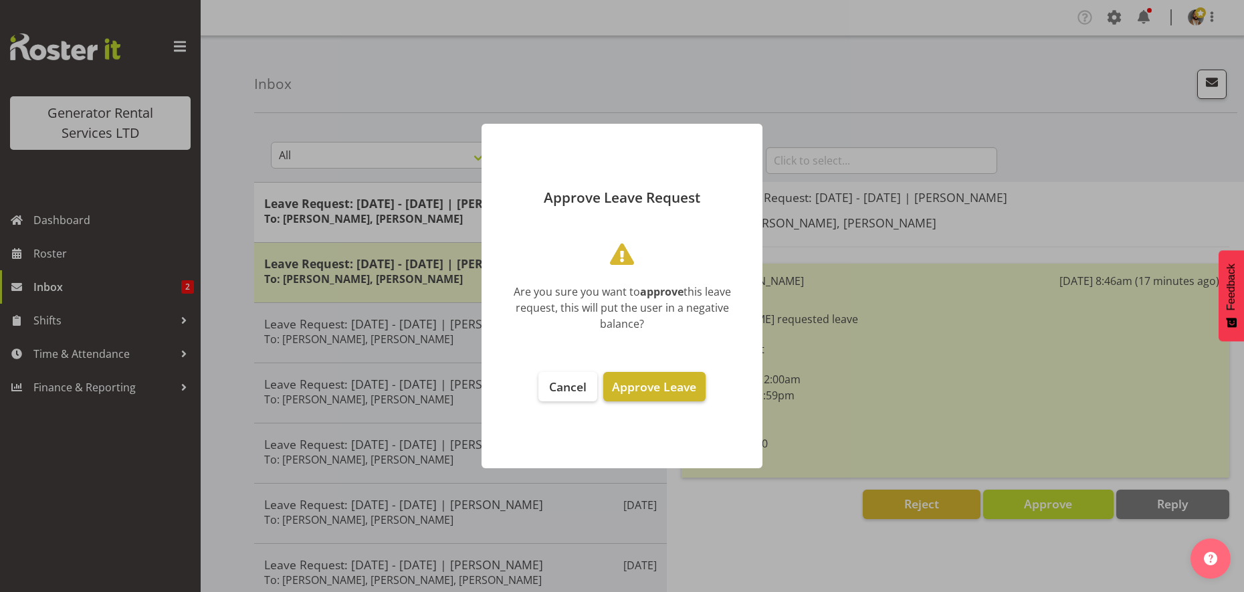
click at [680, 391] on span "Approve Leave" at bounding box center [654, 387] width 84 height 16
